Goal: Transaction & Acquisition: Obtain resource

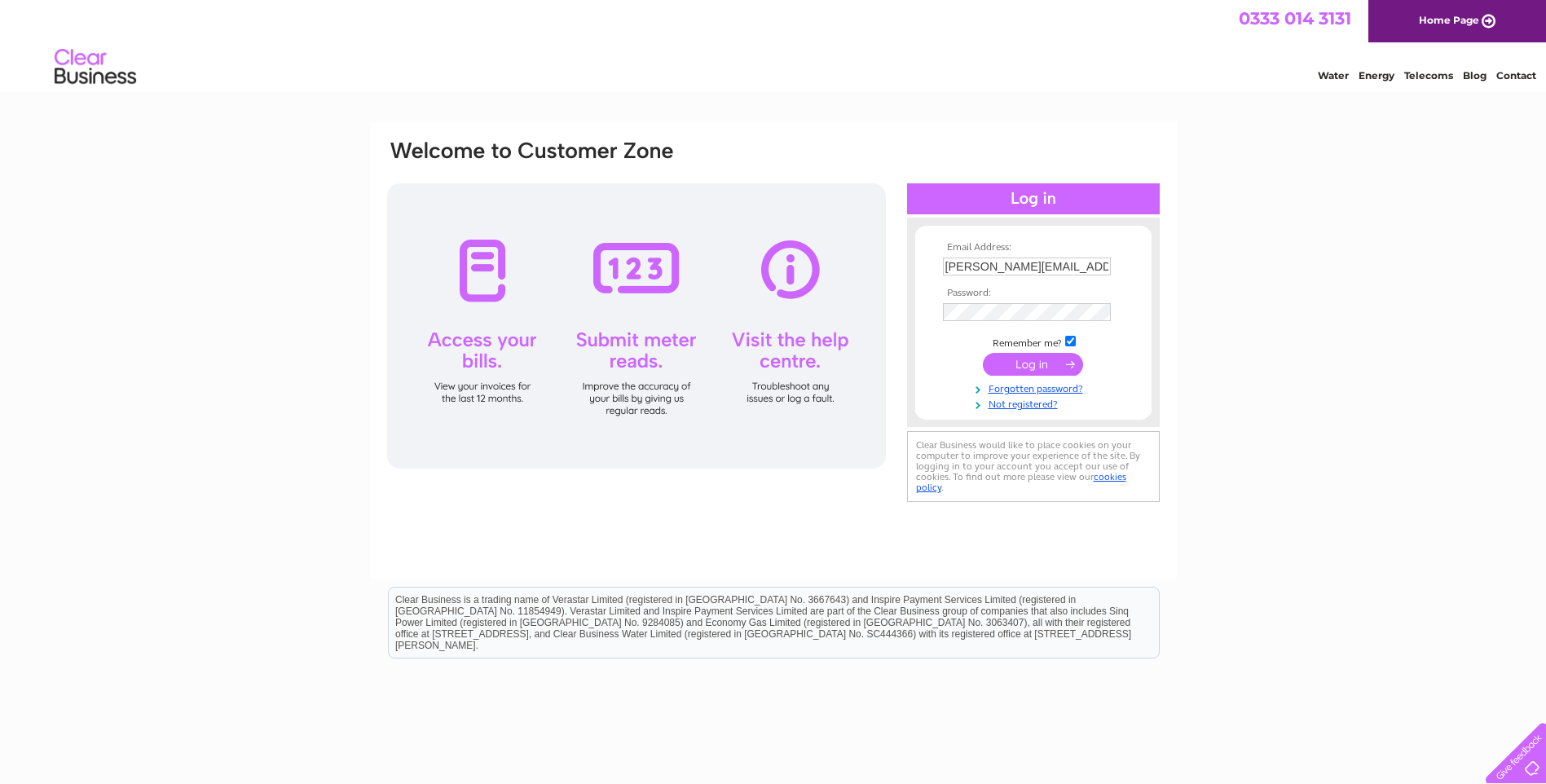
click at [1028, 201] on div at bounding box center [1033, 199] width 253 height 31
click at [1072, 335] on td "Remember me?" at bounding box center [1033, 341] width 189 height 16
click at [1072, 335] on input "checkbox" at bounding box center [1070, 340] width 10 height 10
checkbox input "false"
click at [474, 267] on div at bounding box center [636, 326] width 498 height 286
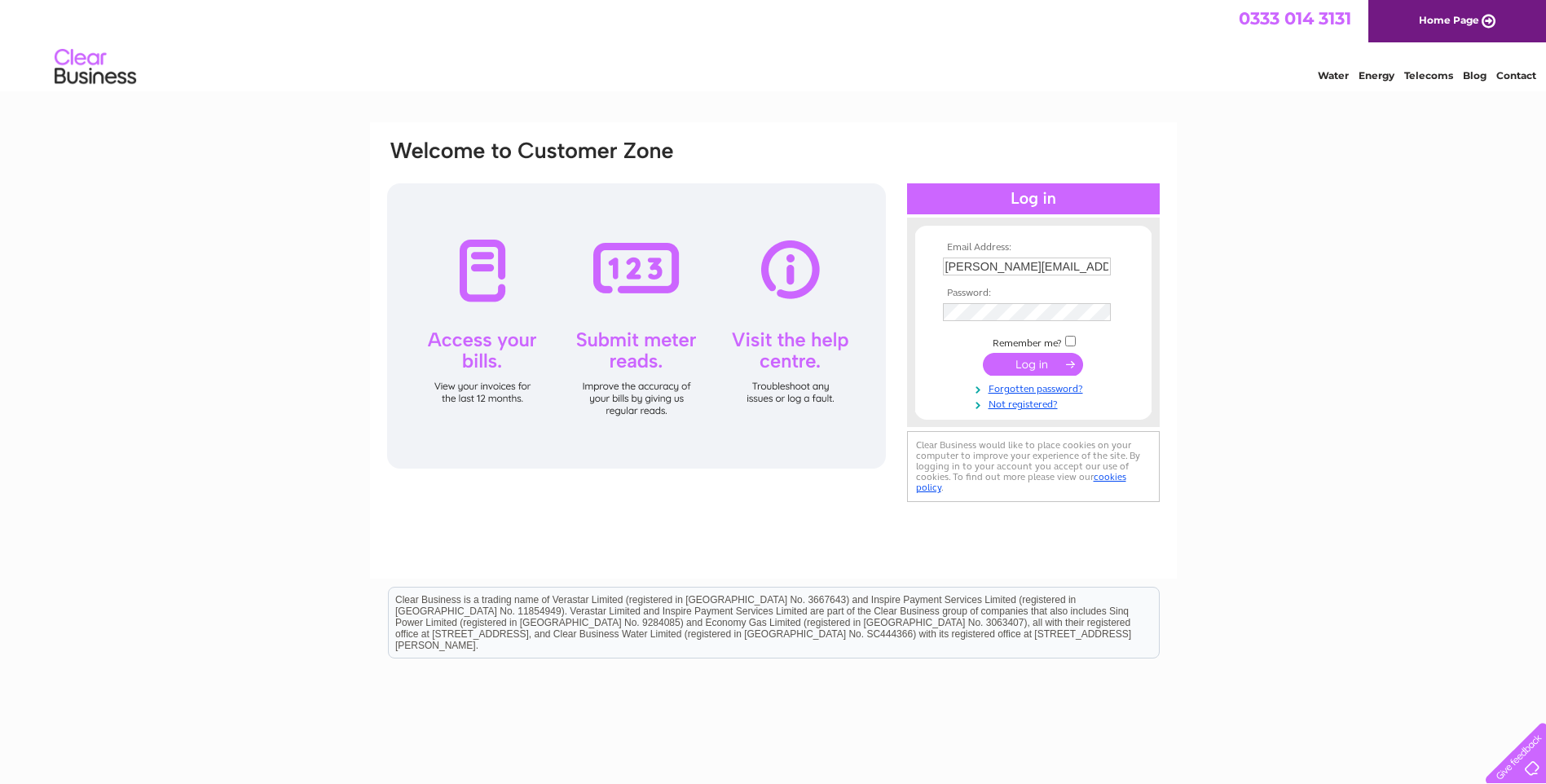
click at [483, 335] on div at bounding box center [636, 326] width 498 height 286
click at [484, 348] on div at bounding box center [636, 326] width 498 height 286
click at [475, 284] on div at bounding box center [636, 326] width 498 height 286
click at [480, 286] on div at bounding box center [636, 326] width 498 height 286
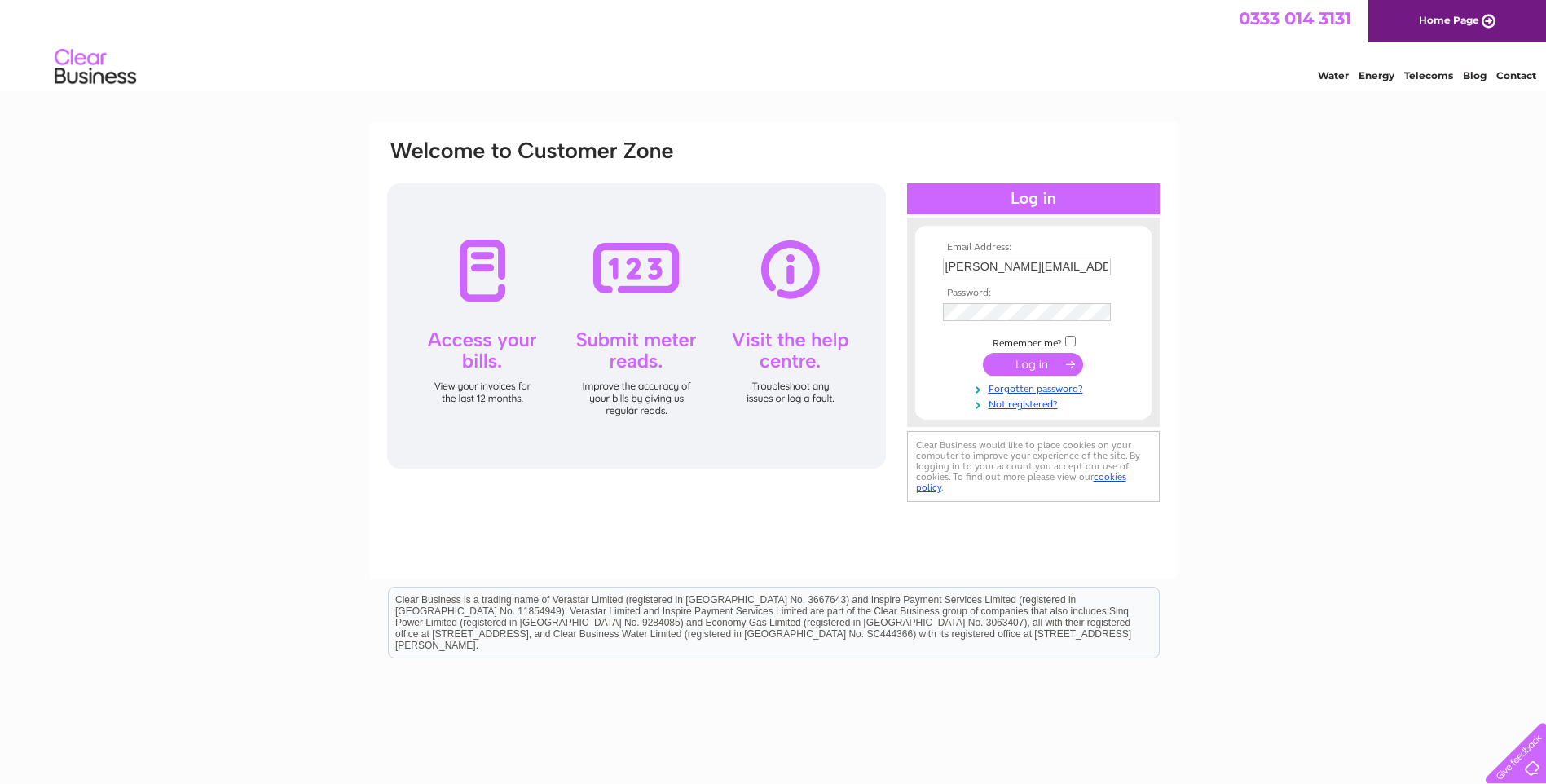
drag, startPoint x: 480, startPoint y: 287, endPoint x: 494, endPoint y: 317, distance: 33.1
click at [480, 290] on div at bounding box center [636, 326] width 498 height 286
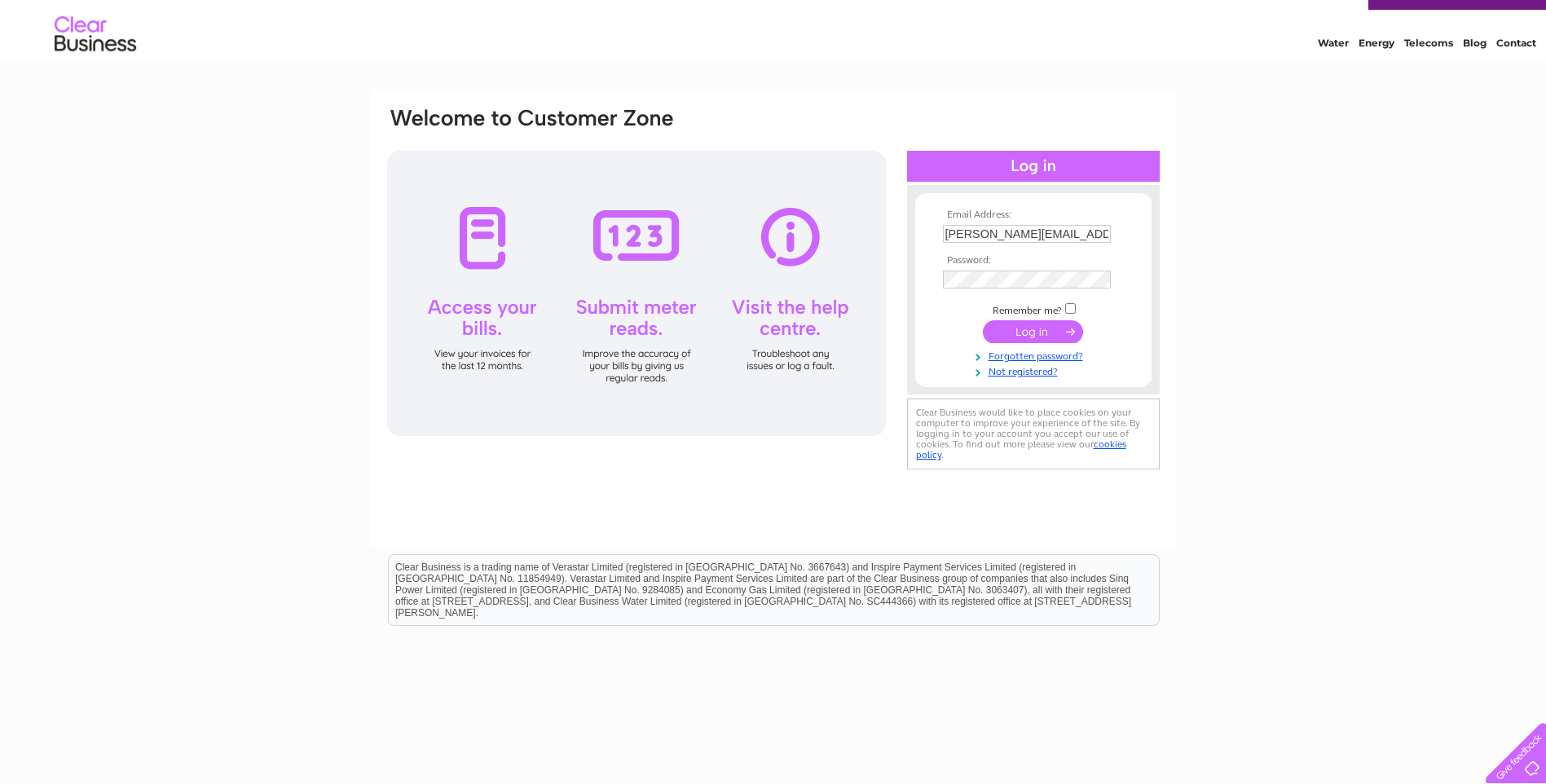
click at [1009, 335] on input "submit" at bounding box center [1033, 332] width 100 height 22
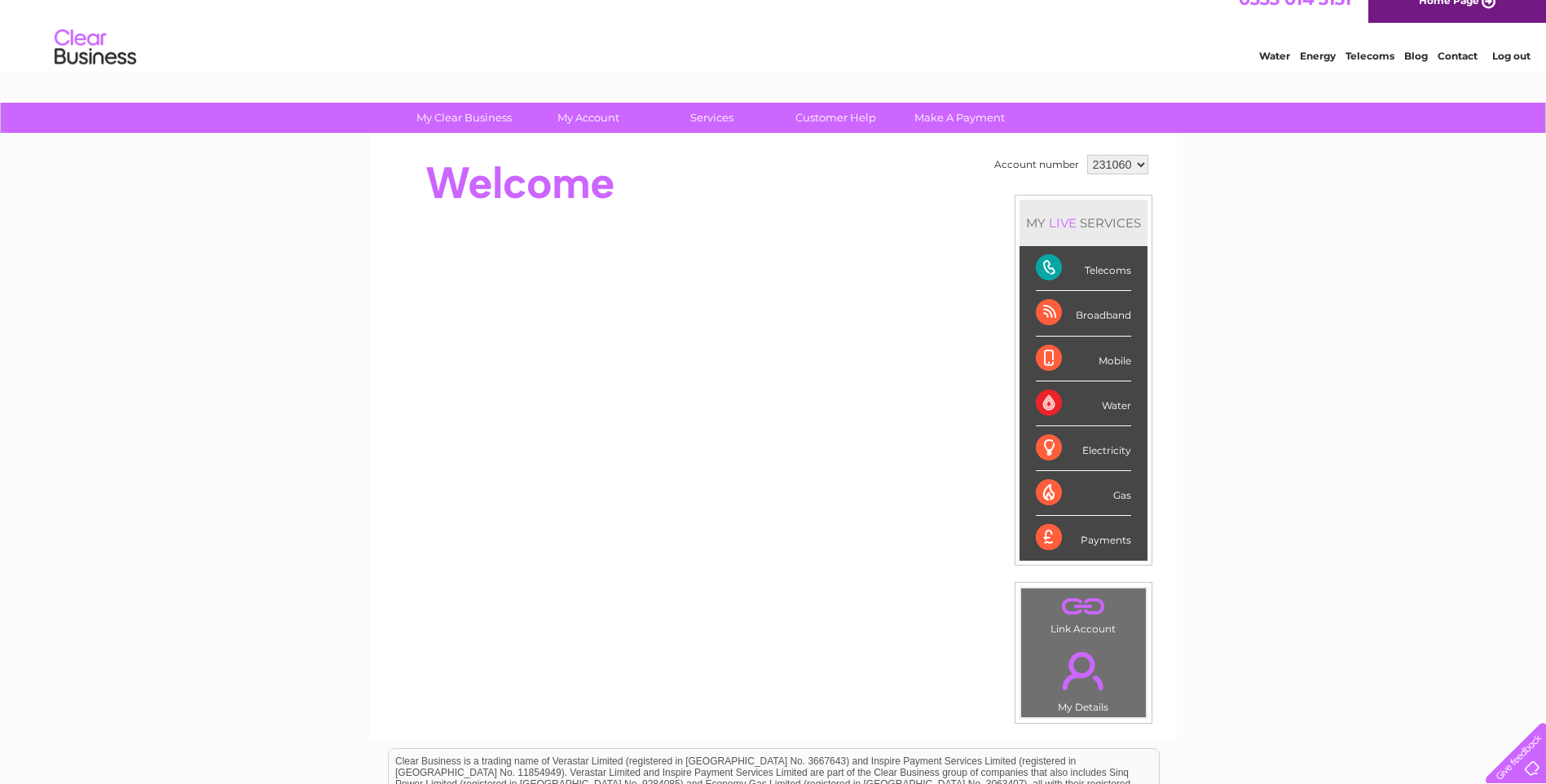
scroll to position [21, 0]
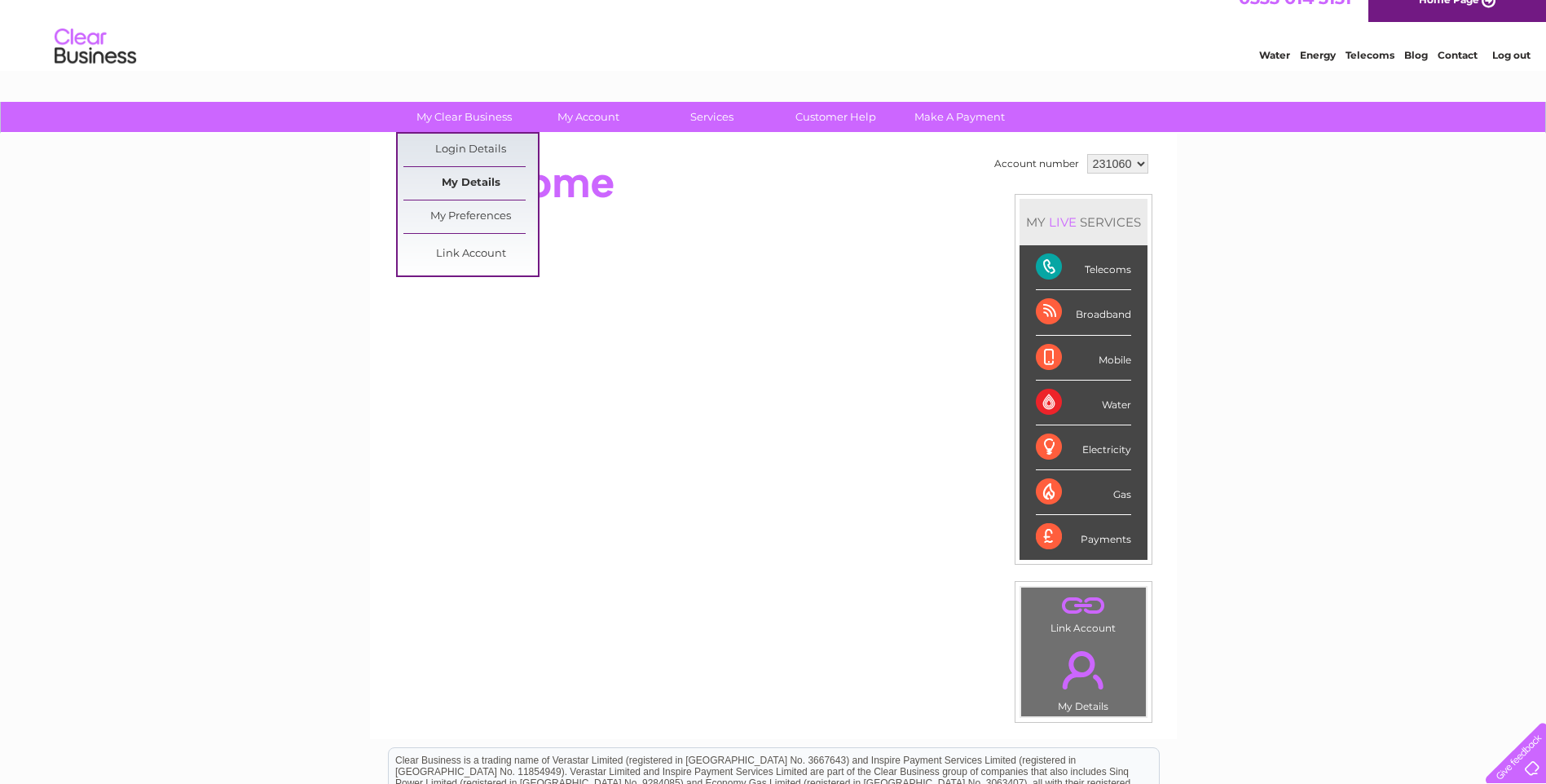
click at [470, 179] on link "My Details" at bounding box center [471, 183] width 135 height 33
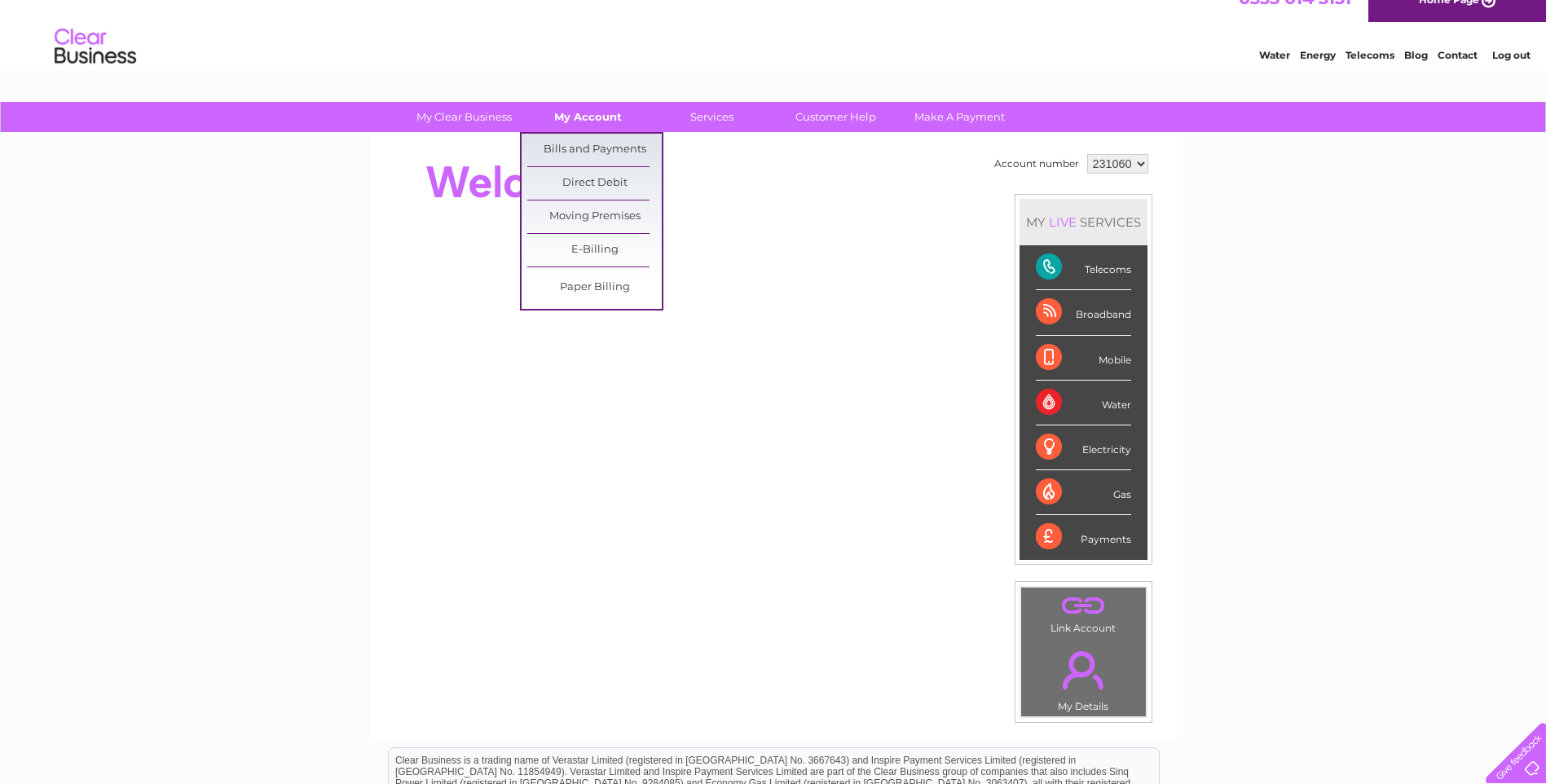
click at [611, 115] on link "My Account" at bounding box center [588, 117] width 135 height 30
click at [593, 151] on link "Bills and Payments" at bounding box center [595, 150] width 135 height 33
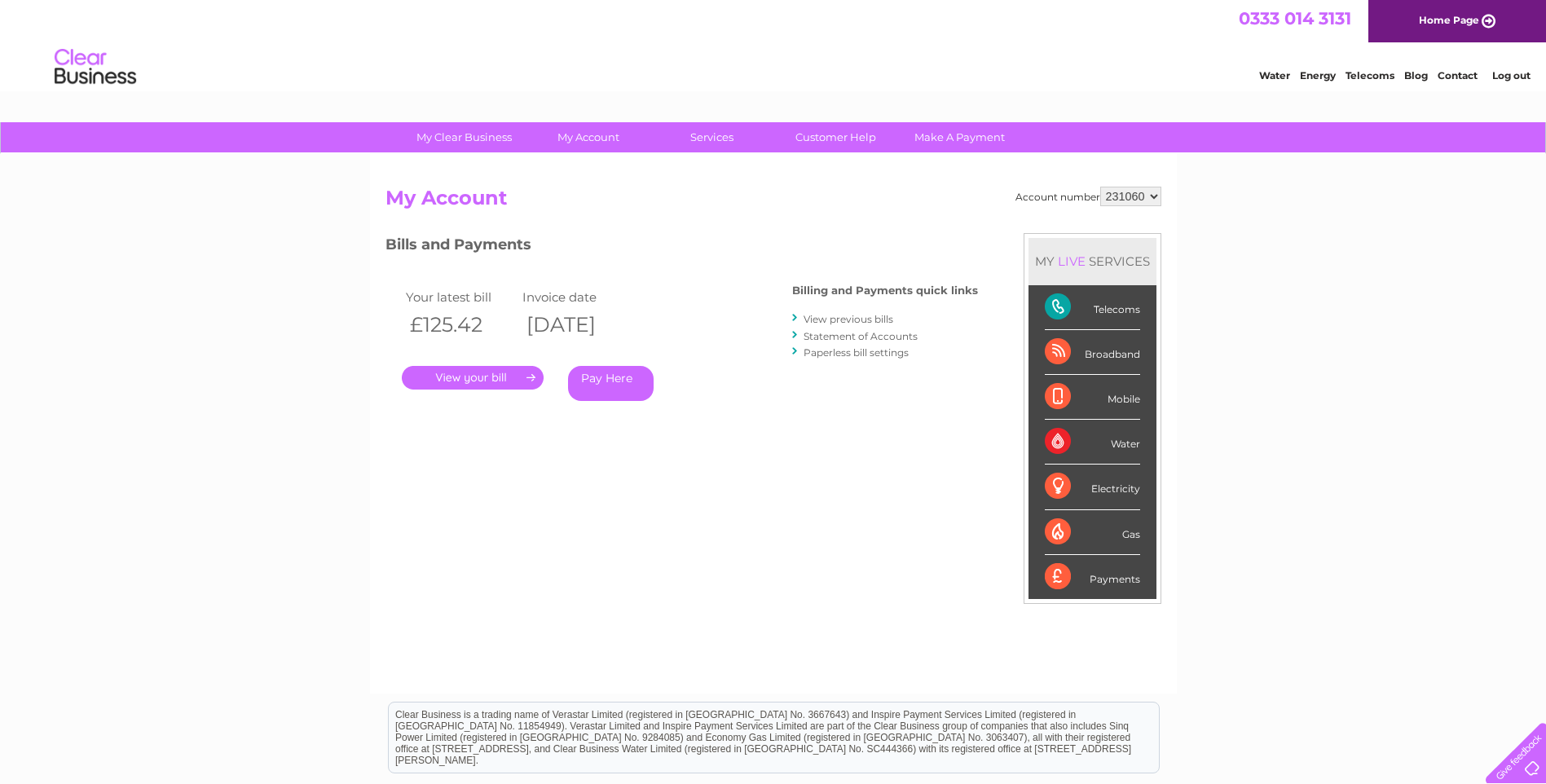
click at [880, 318] on link "View previous bills" at bounding box center [849, 318] width 90 height 12
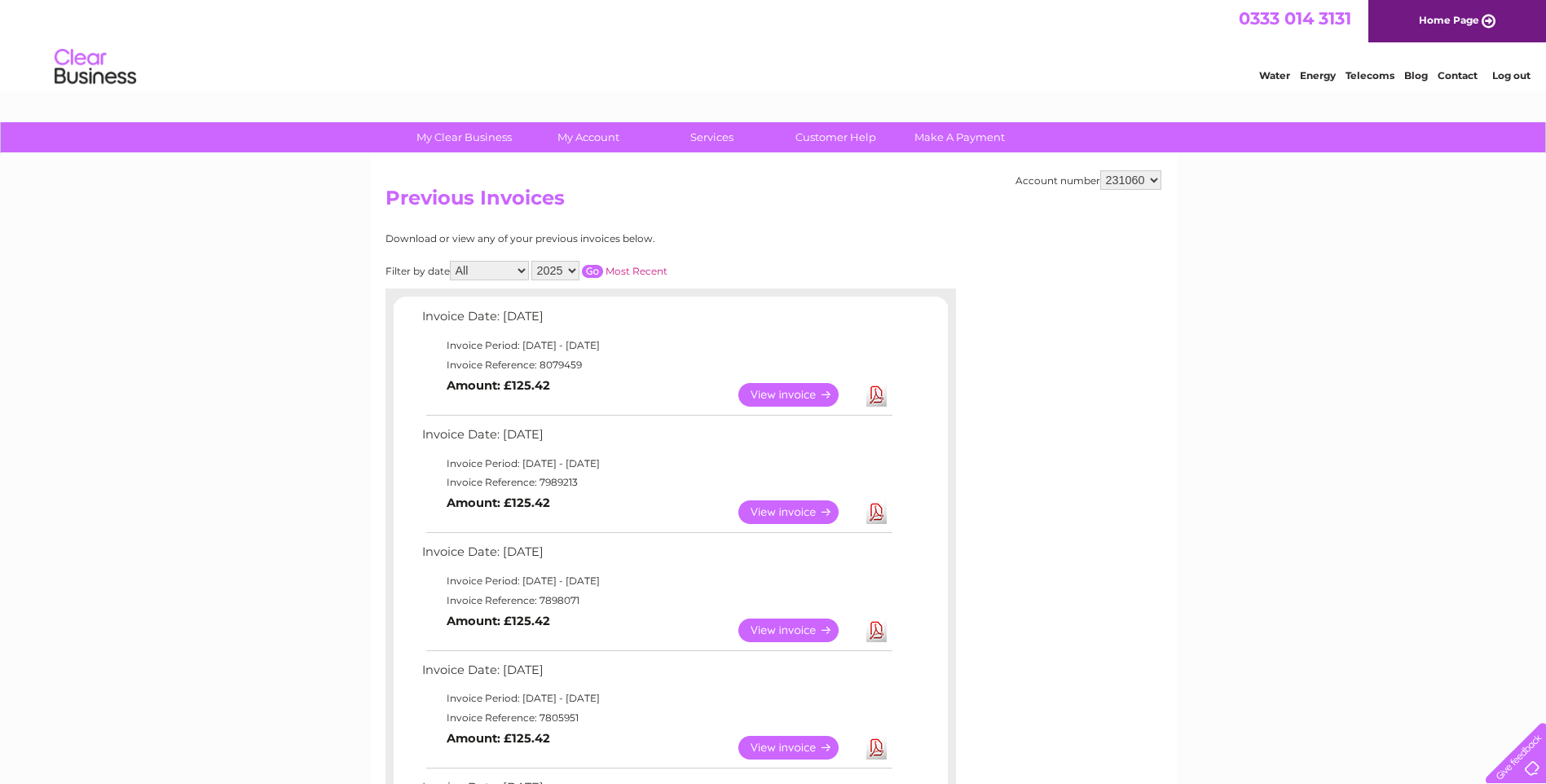
click at [795, 400] on link "View" at bounding box center [798, 394] width 120 height 23
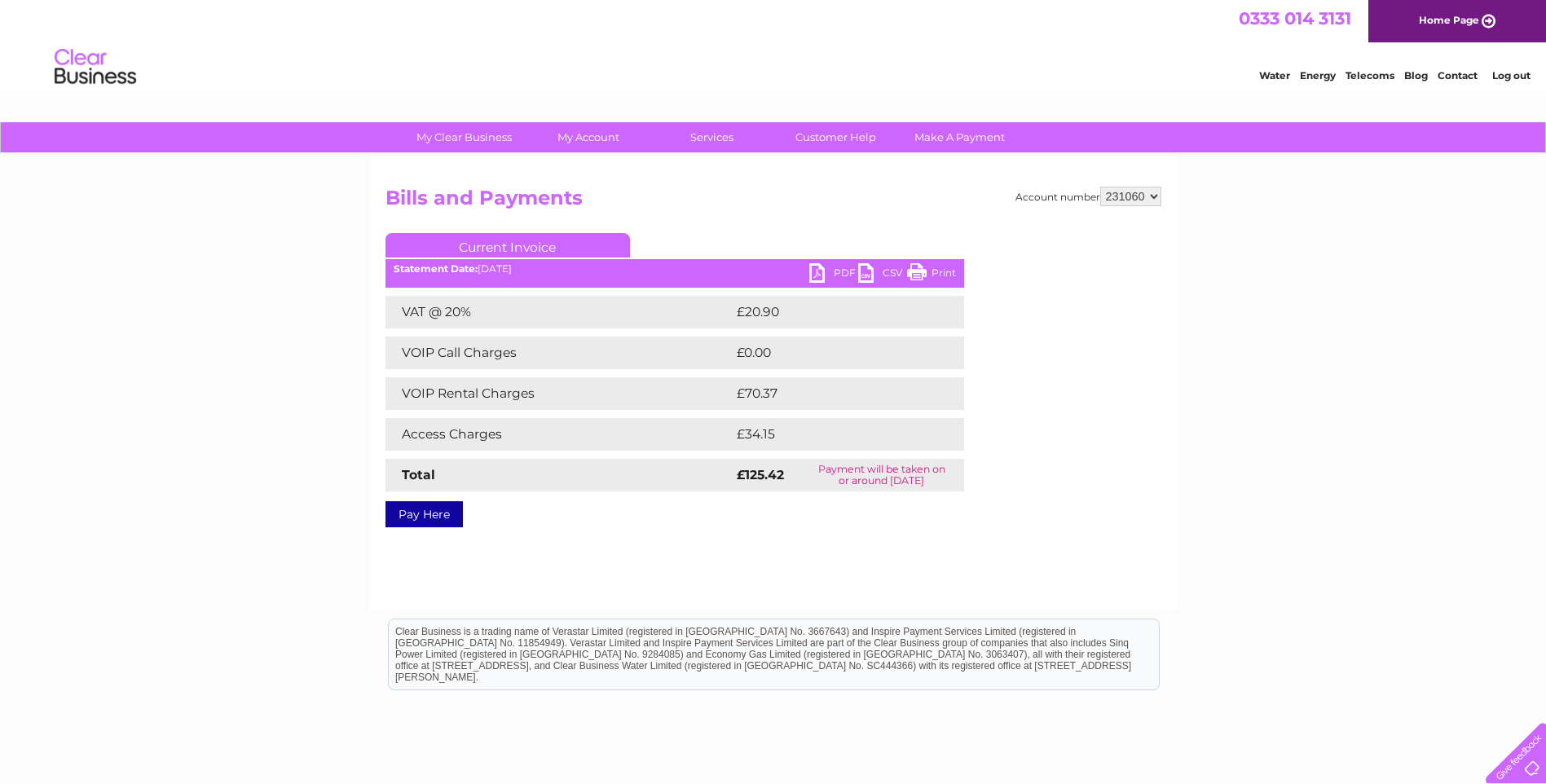
click at [824, 283] on link "PDF" at bounding box center [834, 274] width 49 height 23
click at [829, 270] on link "PDF" at bounding box center [834, 274] width 49 height 23
click at [1154, 421] on div at bounding box center [1097, 331] width 128 height 196
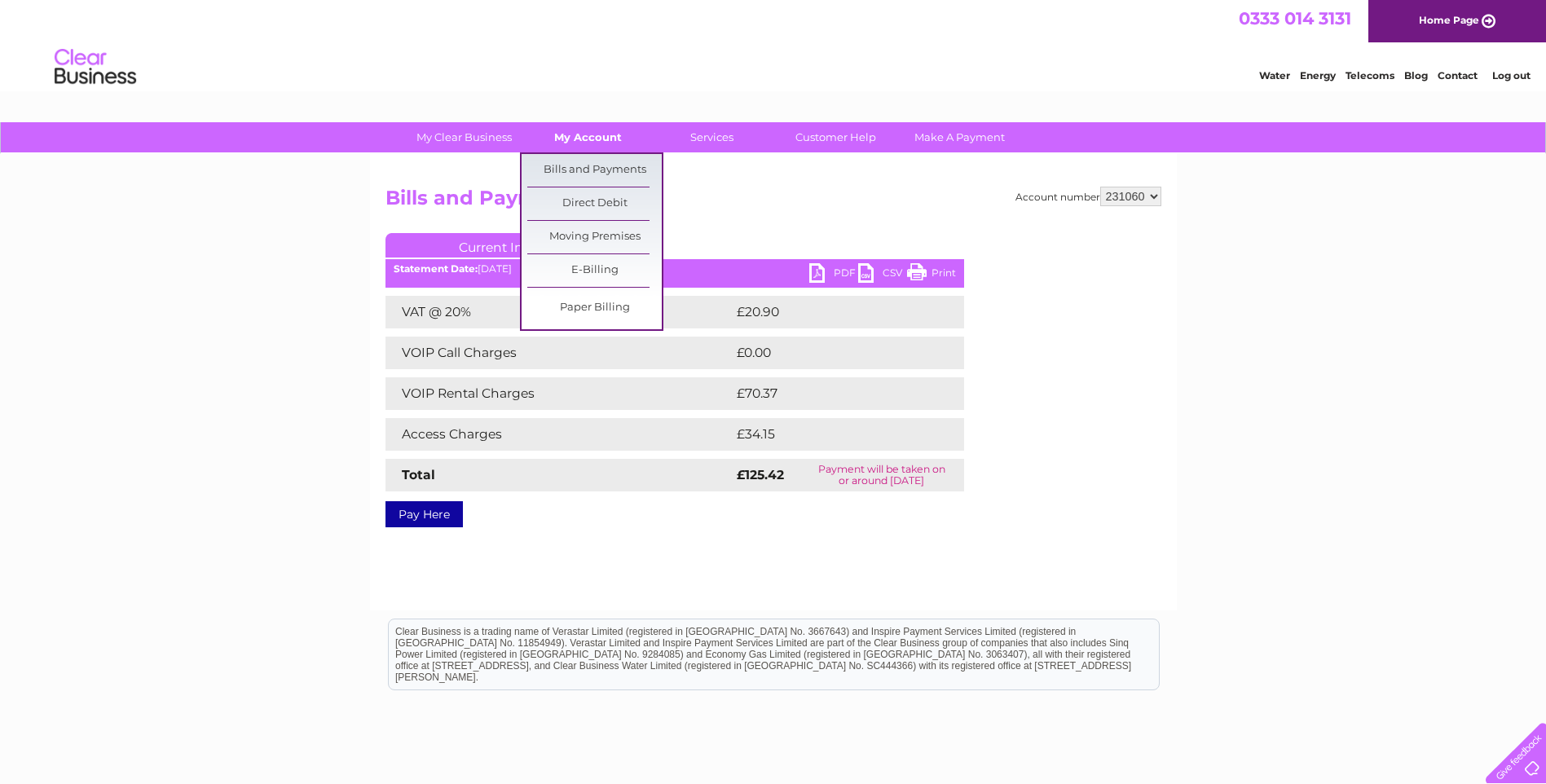
click at [566, 130] on link "My Account" at bounding box center [588, 138] width 135 height 30
click at [578, 173] on link "Bills and Payments" at bounding box center [595, 170] width 135 height 33
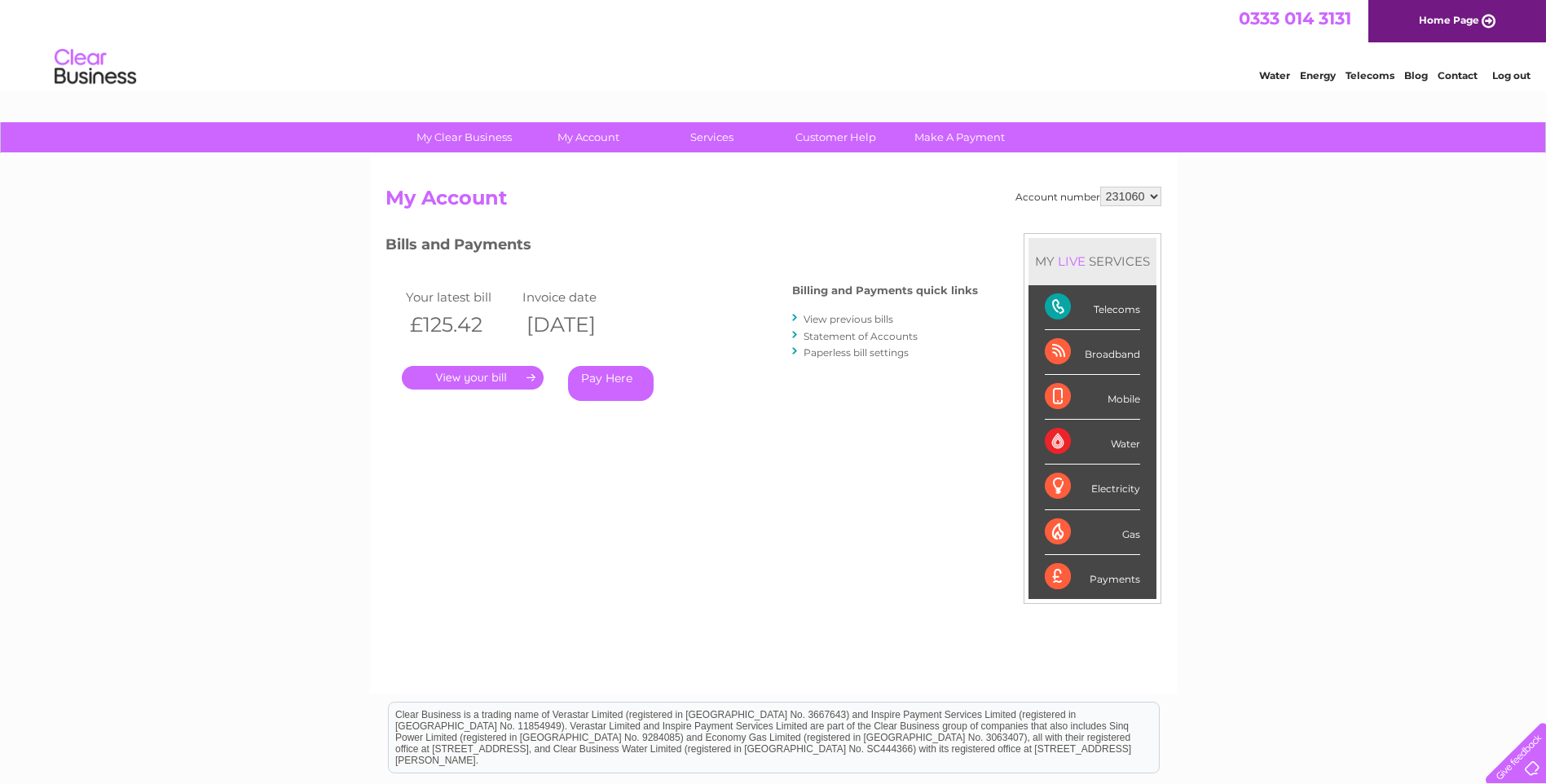
click at [473, 380] on link "." at bounding box center [472, 377] width 141 height 23
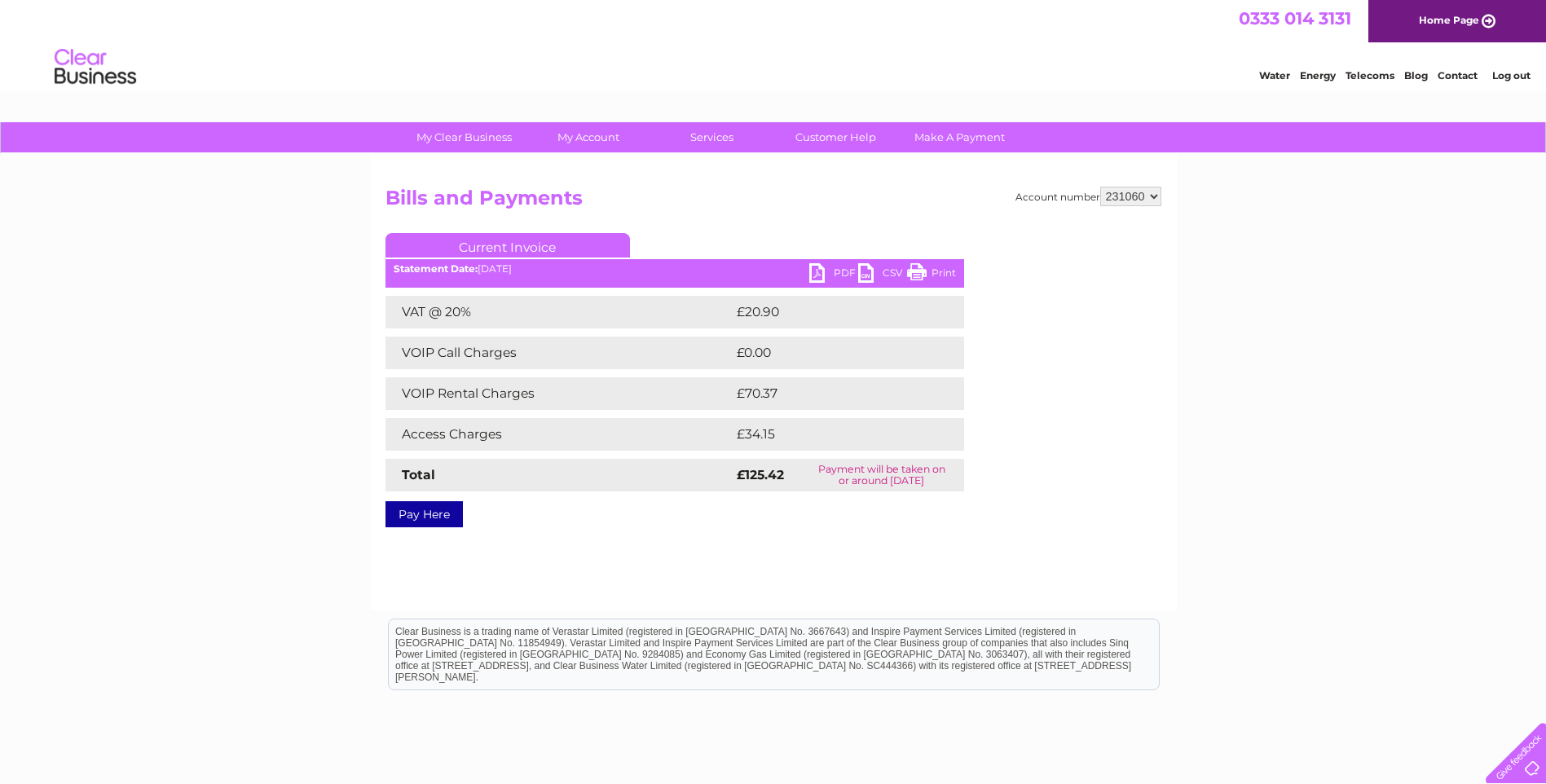
click at [835, 278] on link "PDF" at bounding box center [834, 274] width 49 height 23
